Goal: Navigation & Orientation: Find specific page/section

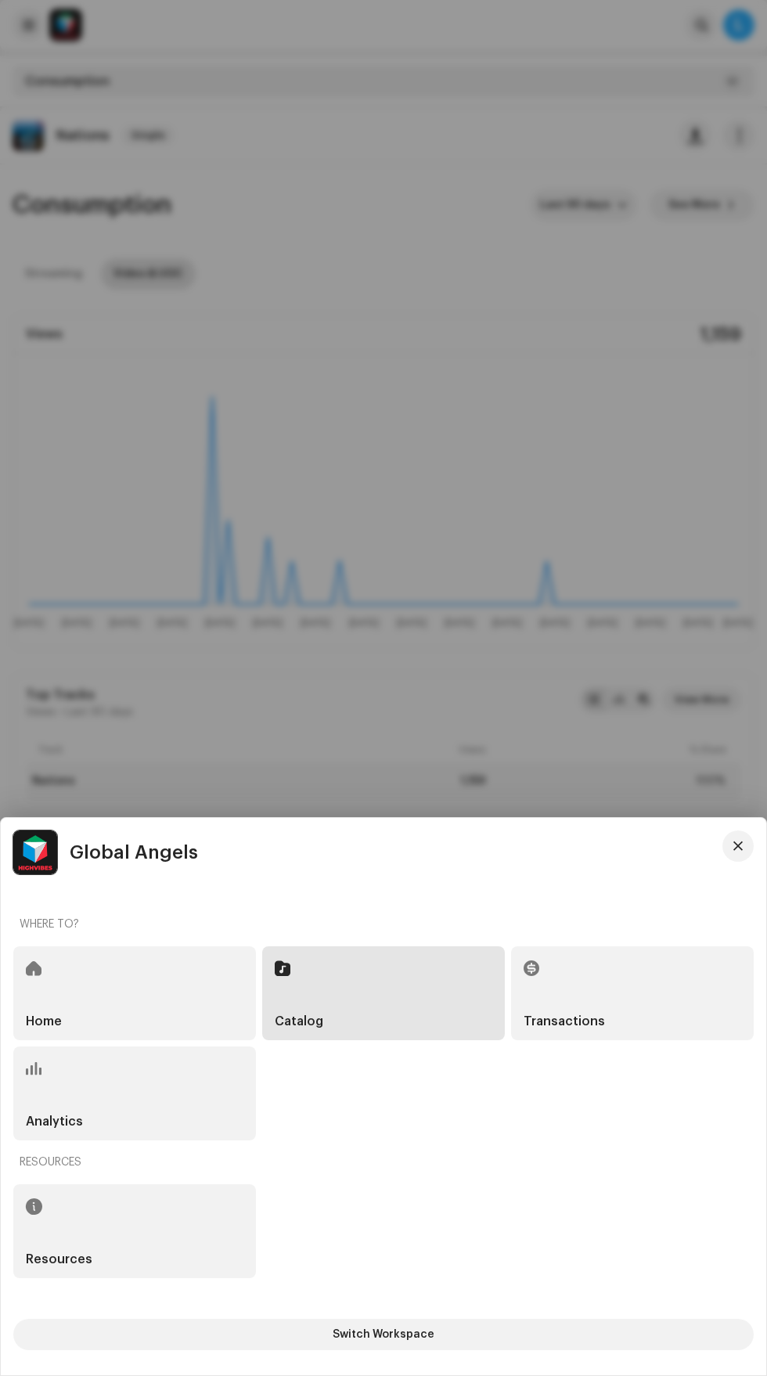
click at [396, 1015] on div "Catalog" at bounding box center [383, 993] width 243 height 94
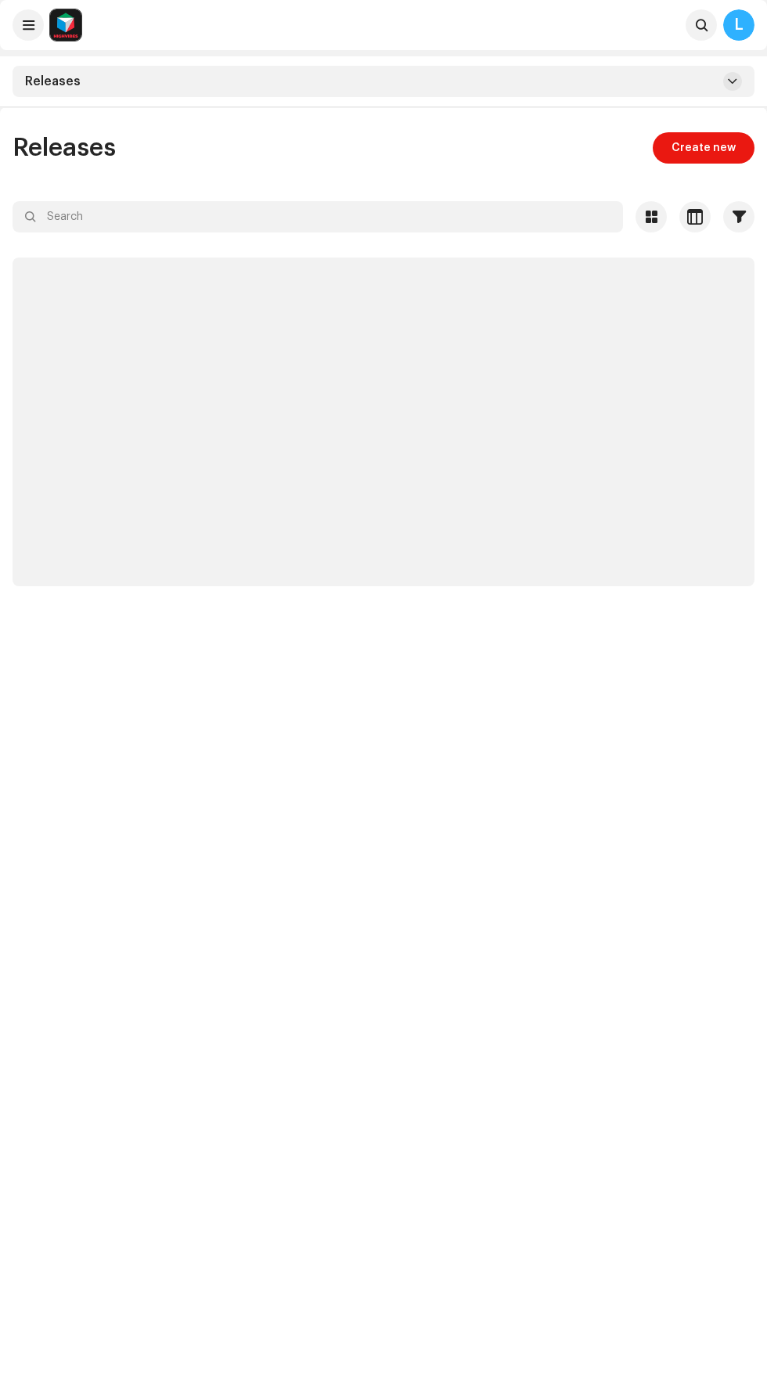
click at [106, 985] on div at bounding box center [383, 688] width 767 height 1376
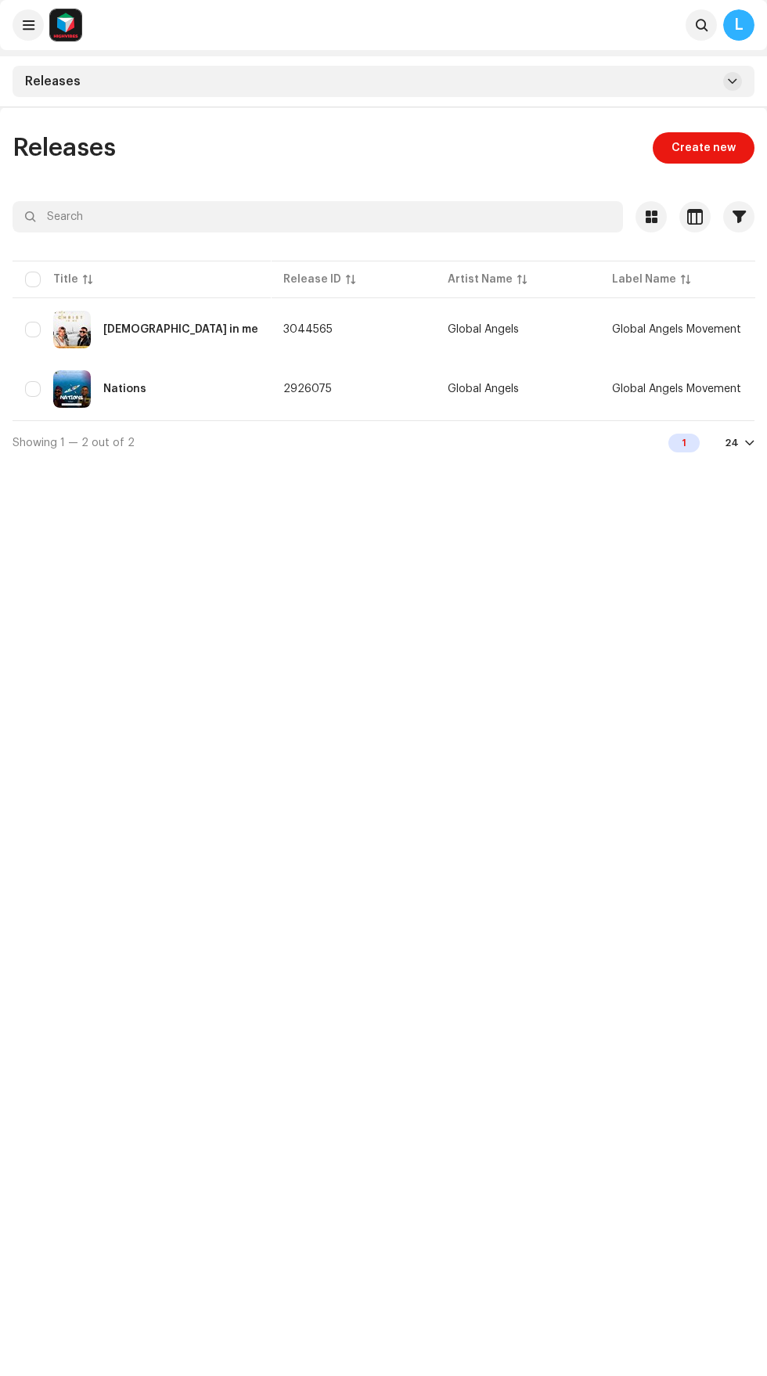
click at [122, 388] on div "Nations" at bounding box center [124, 389] width 43 height 11
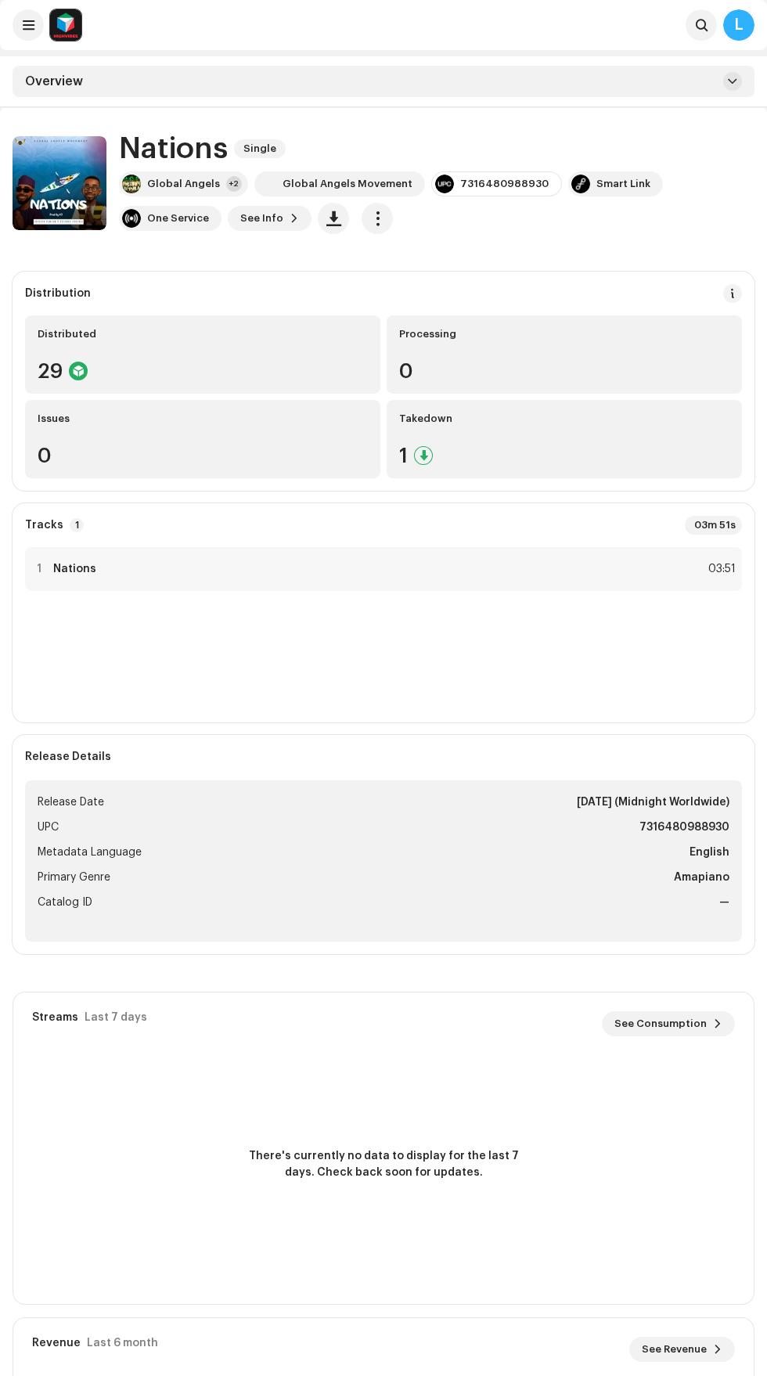
click at [596, 183] on div "Smart Link" at bounding box center [623, 184] width 54 height 13
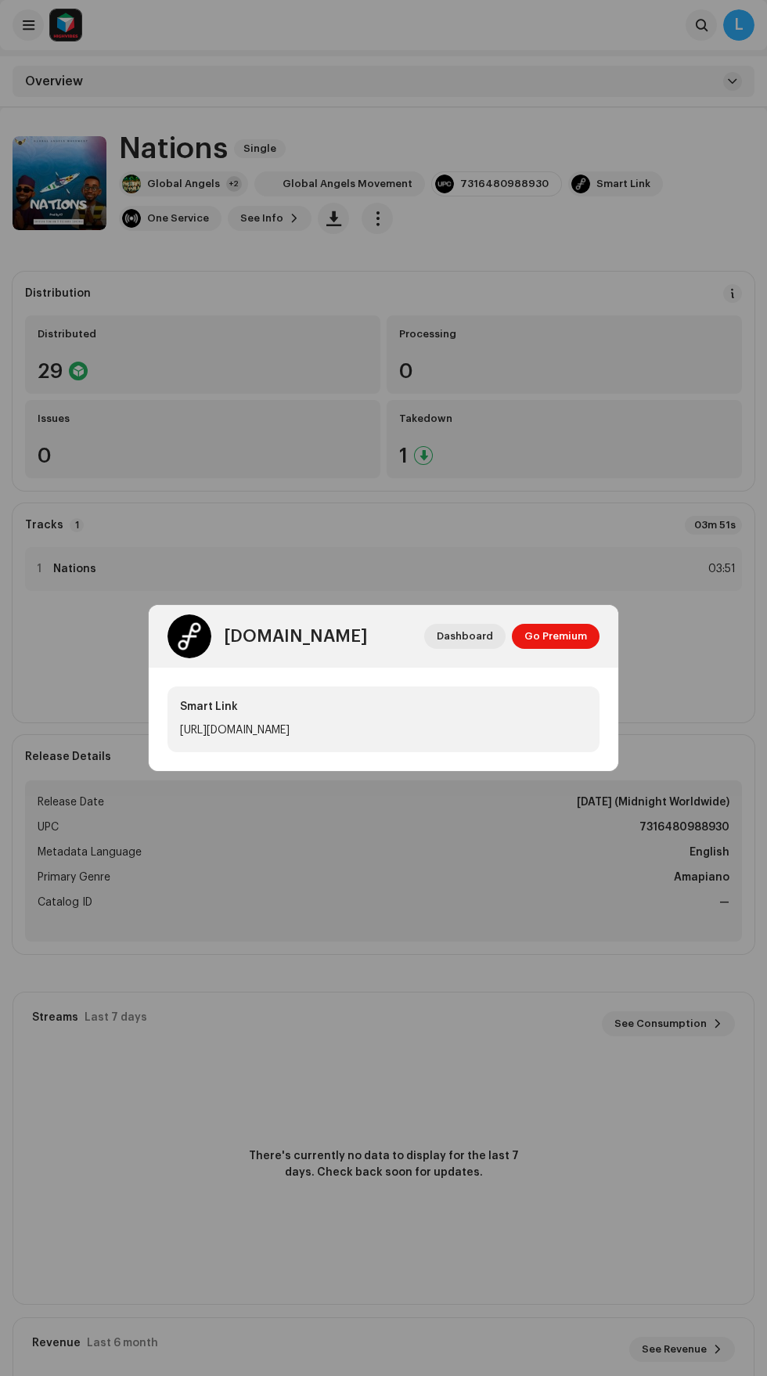
click at [471, 707] on div "Smart Link" at bounding box center [383, 707] width 407 height 16
